Goal: Task Accomplishment & Management: Complete application form

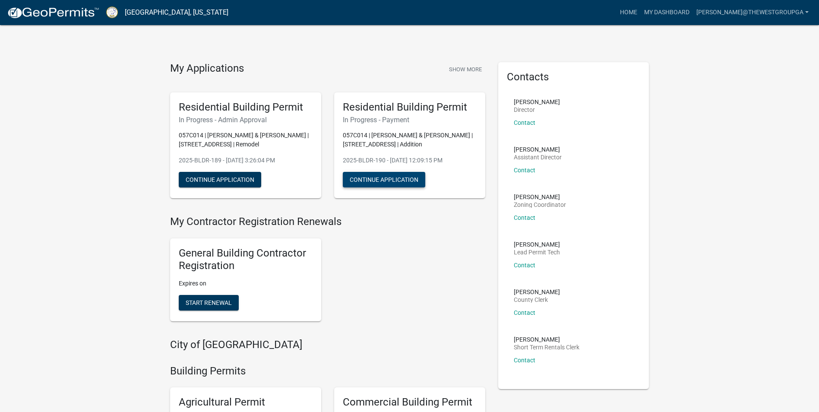
click at [375, 182] on button "Continue Application" at bounding box center [384, 180] width 82 height 16
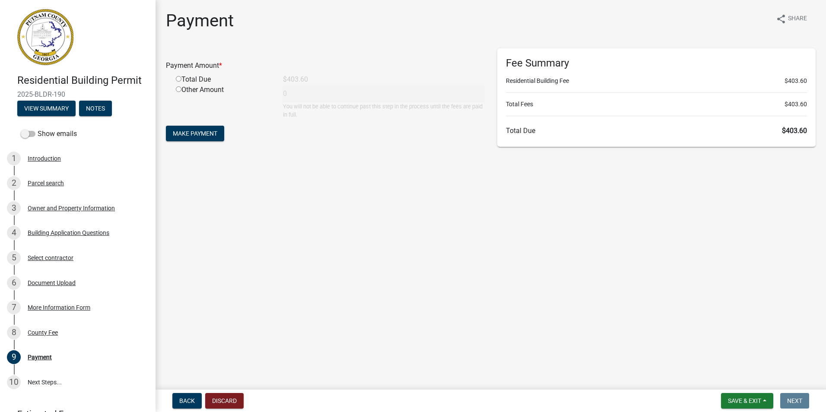
click at [177, 79] on input "radio" at bounding box center [179, 79] width 6 height 6
radio input "true"
type input "403.6"
click at [199, 132] on span "Make Payment" at bounding box center [195, 133] width 44 height 7
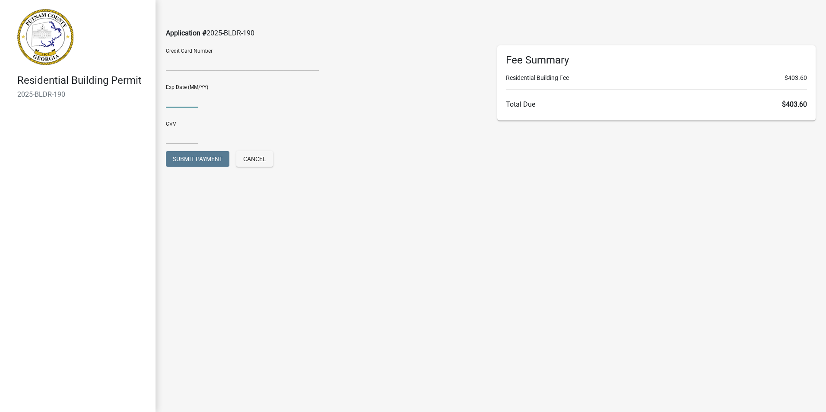
click at [181, 96] on input "text" at bounding box center [182, 99] width 32 height 18
type input "03/29"
click at [170, 134] on input "text" at bounding box center [182, 136] width 32 height 18
type input "9911"
click at [188, 159] on span "Submit Payment" at bounding box center [198, 158] width 50 height 7
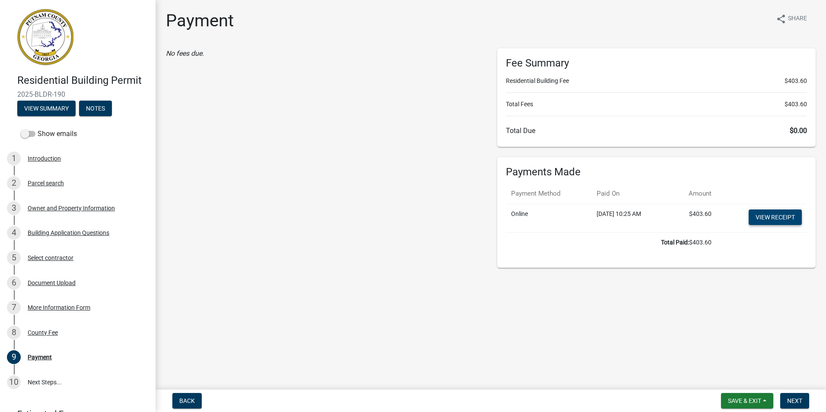
click at [764, 217] on link "View receipt" at bounding box center [774, 217] width 53 height 16
click at [786, 399] on button "Next" at bounding box center [794, 401] width 29 height 16
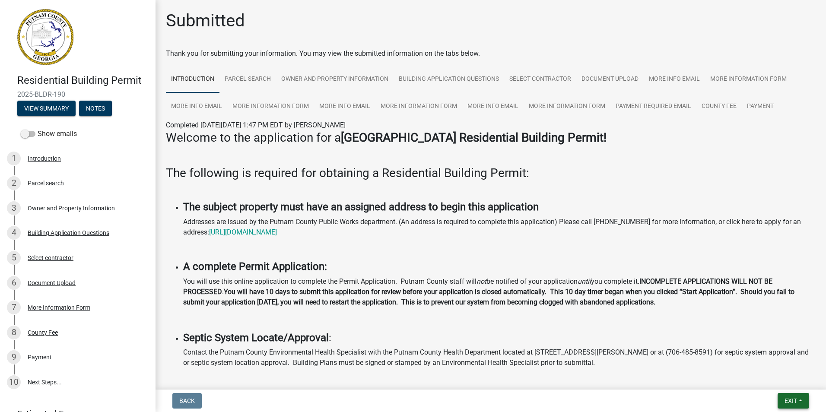
click at [797, 403] on button "Exit" at bounding box center [793, 401] width 32 height 16
click at [779, 380] on button "Save & Exit" at bounding box center [774, 378] width 69 height 21
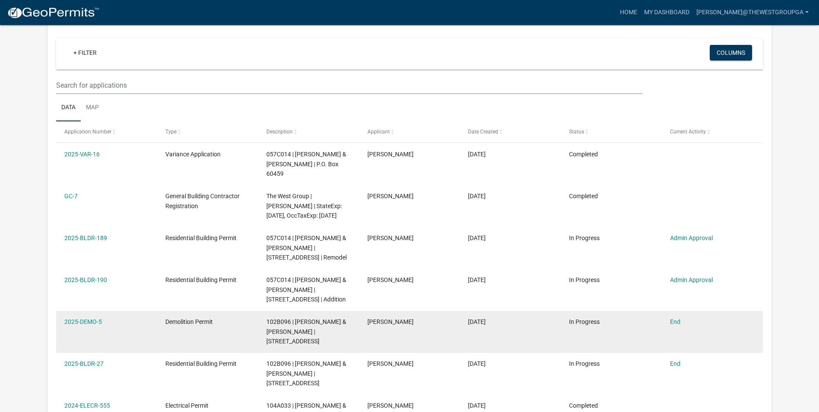
scroll to position [71, 0]
